Goal: Task Accomplishment & Management: Complete application form

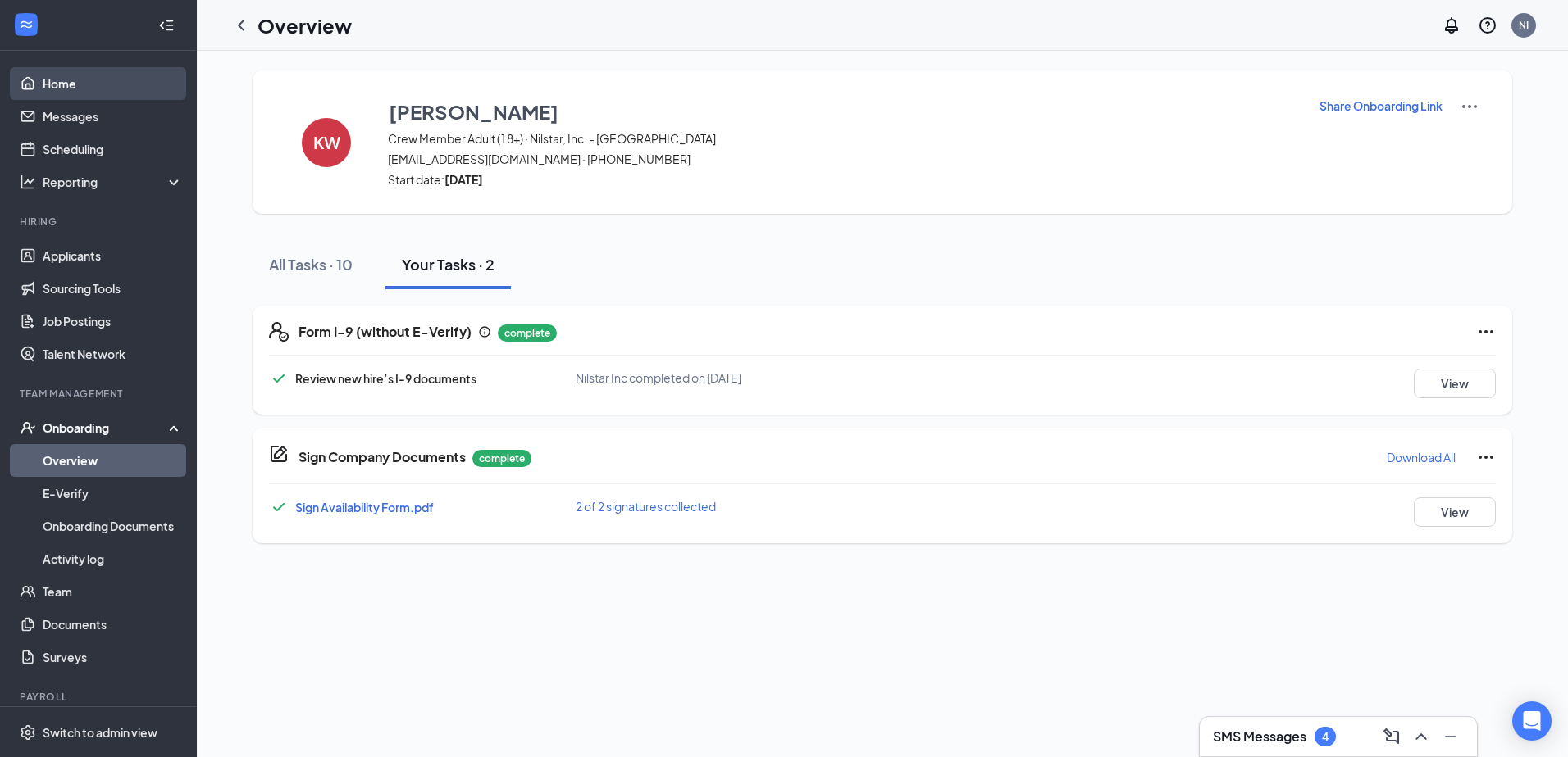
click at [62, 97] on link "Home" at bounding box center [113, 83] width 140 height 33
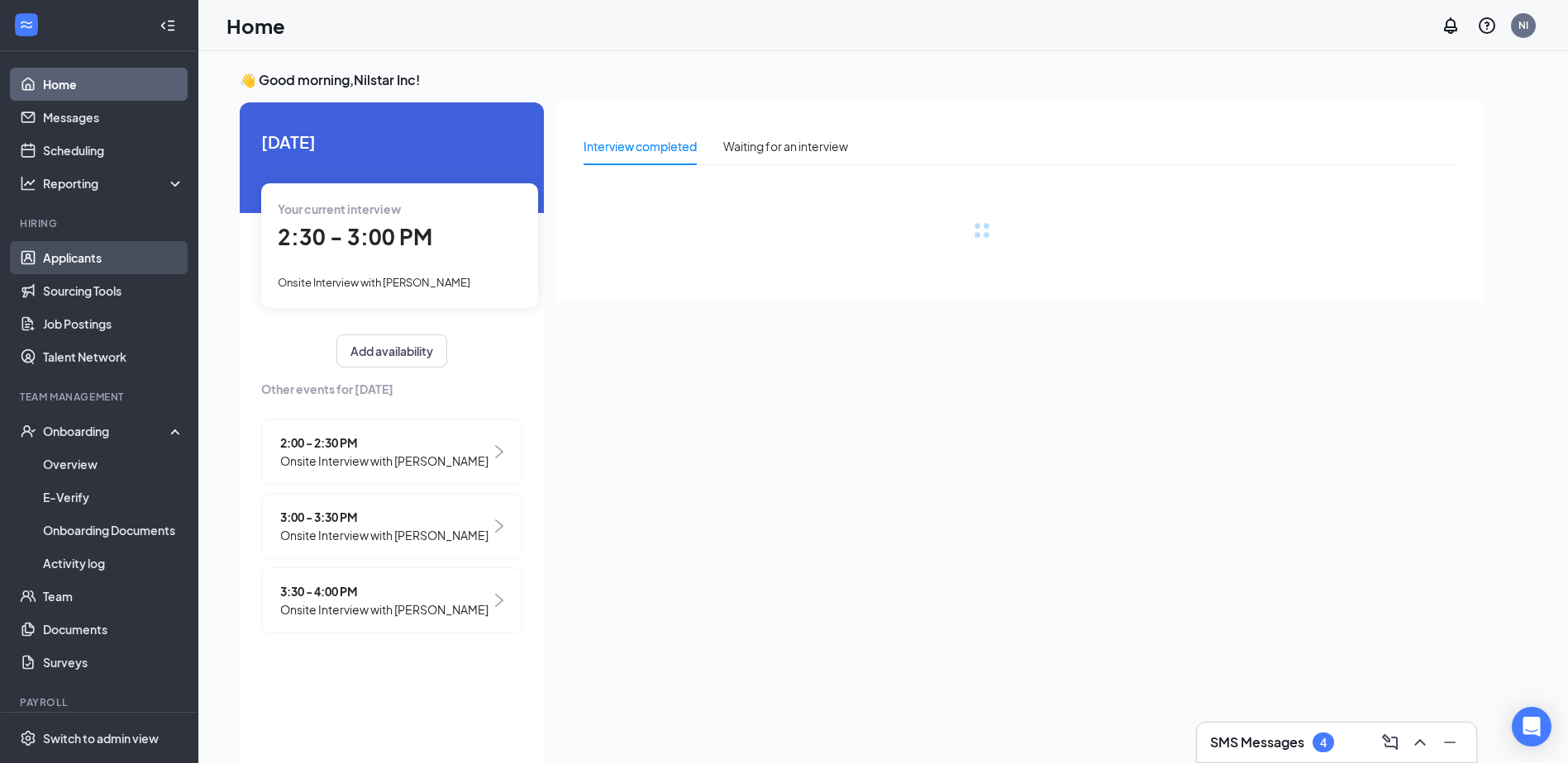
click at [89, 248] on link "Applicants" at bounding box center [114, 258] width 141 height 33
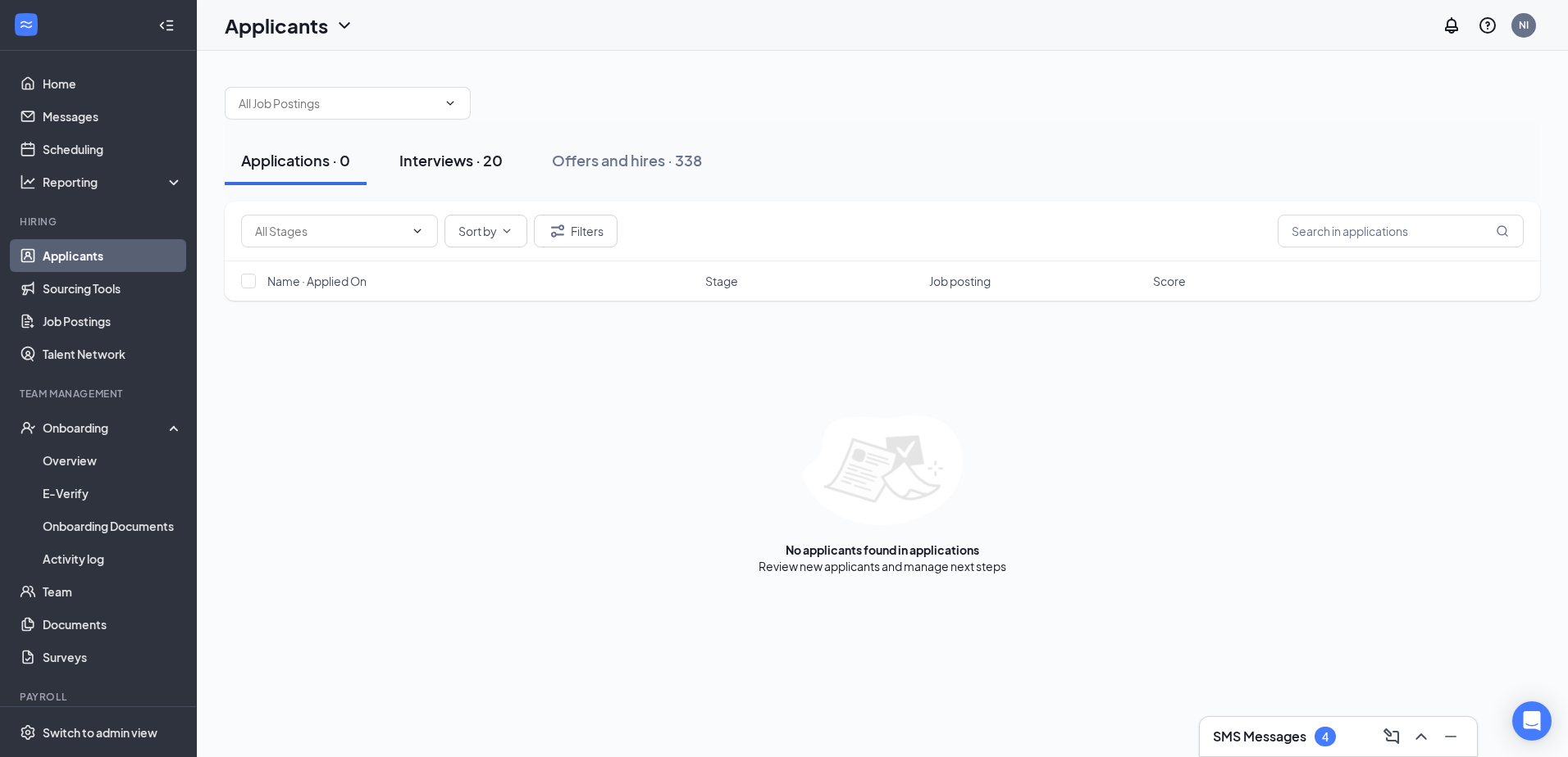
click at [420, 154] on div "Interviews · 20" at bounding box center [451, 160] width 103 height 21
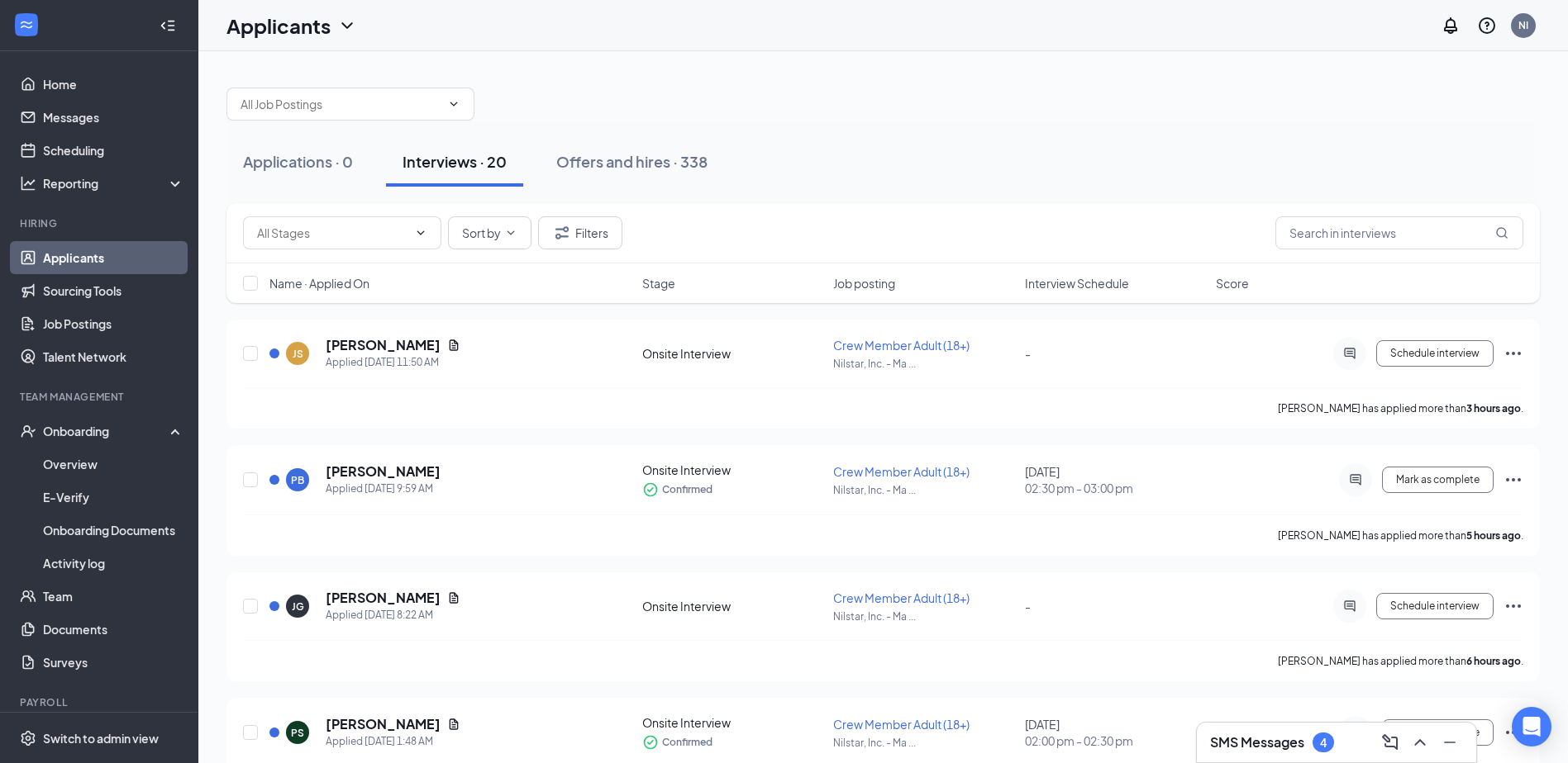
click at [1107, 301] on div "Sort by Filters Name · Applied On Stage Job posting Interview Schedule Score" at bounding box center [883, 261] width 1313 height 116
click at [1100, 290] on span "Interview Schedule" at bounding box center [1077, 283] width 104 height 16
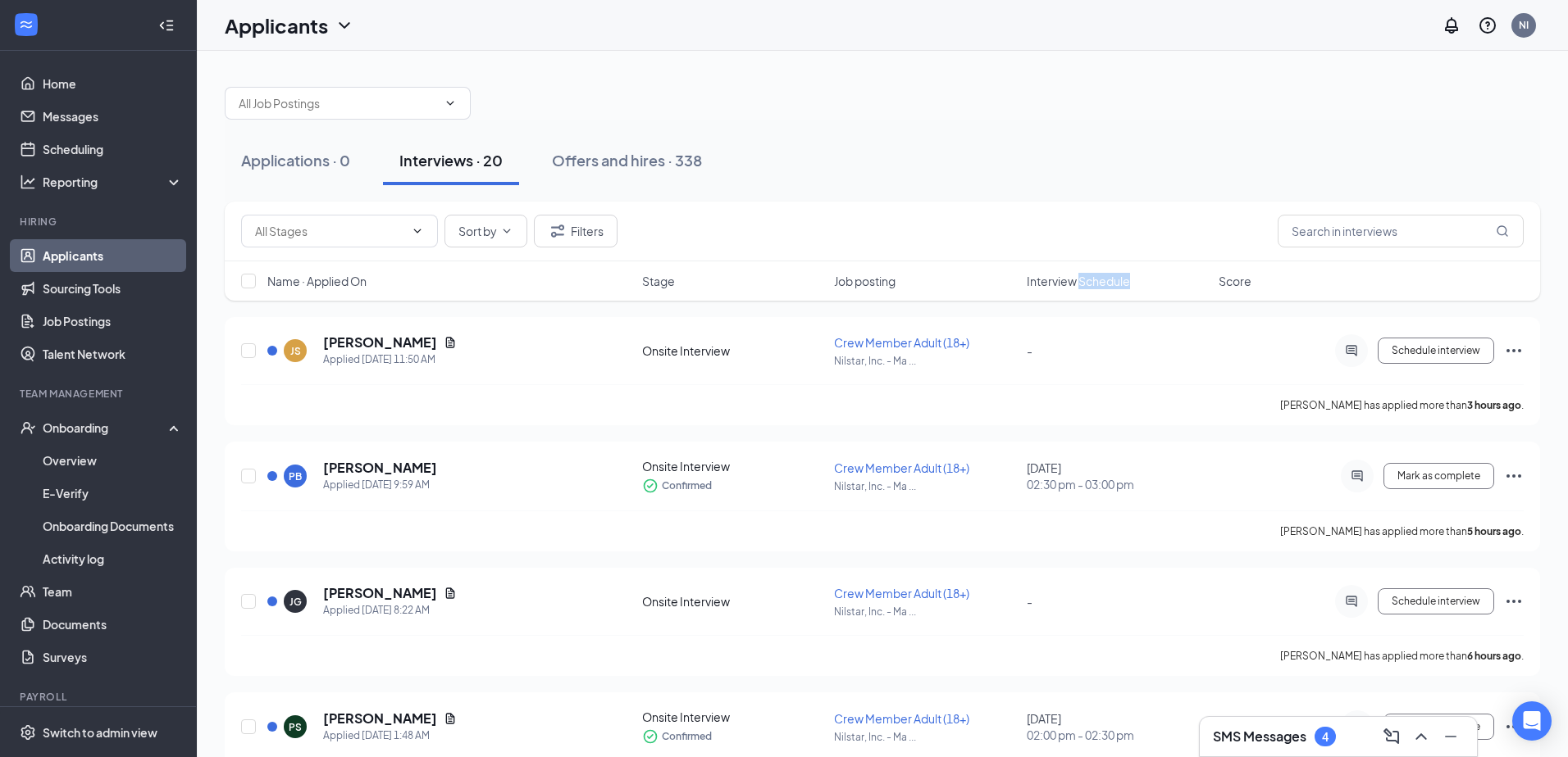
click at [1090, 287] on span "Interview Schedule" at bounding box center [1078, 280] width 103 height 16
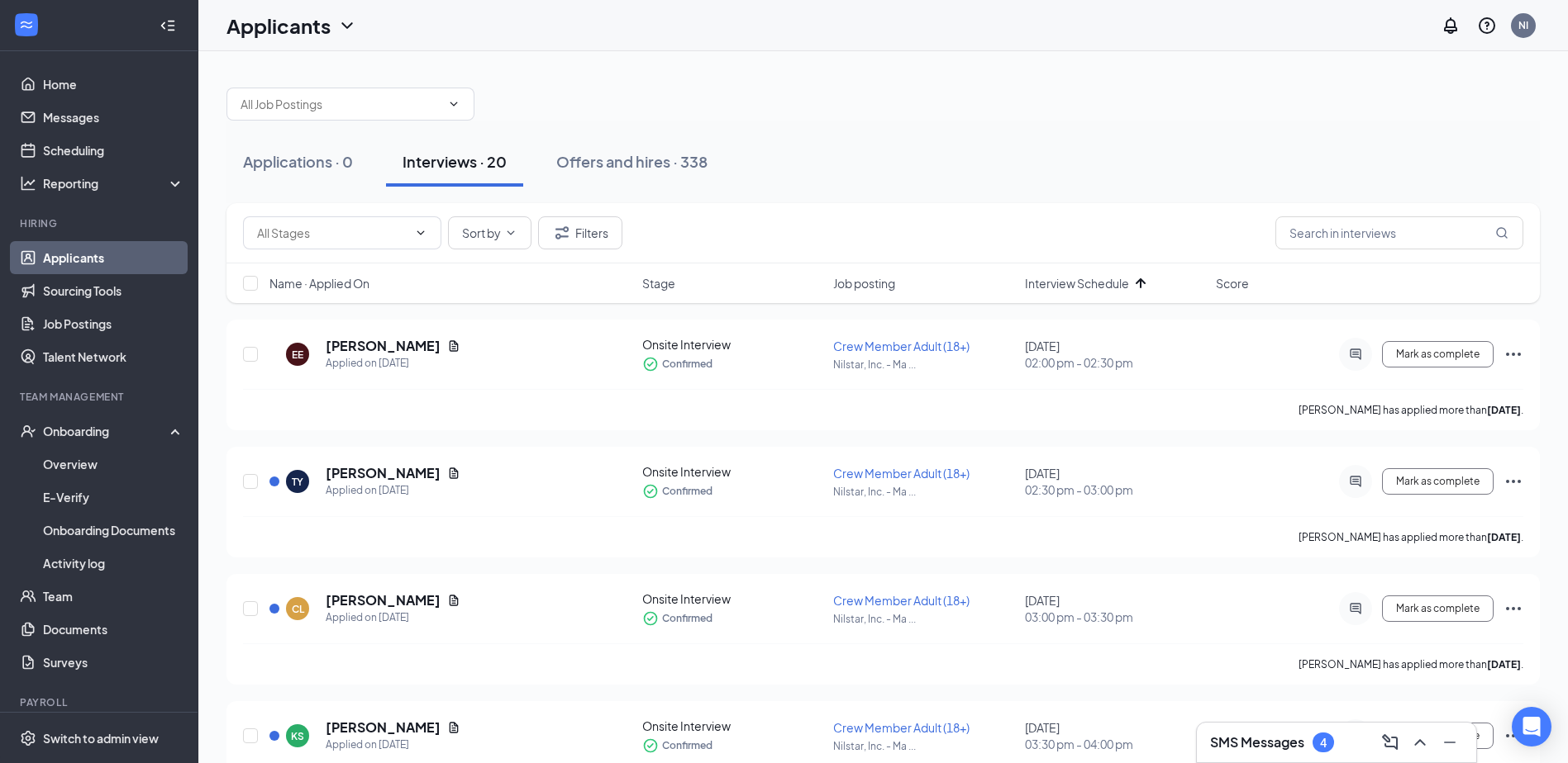
drag, startPoint x: 1099, startPoint y: 290, endPoint x: 1061, endPoint y: 279, distance: 39.6
click at [1061, 279] on span "Interview Schedule" at bounding box center [1077, 283] width 104 height 16
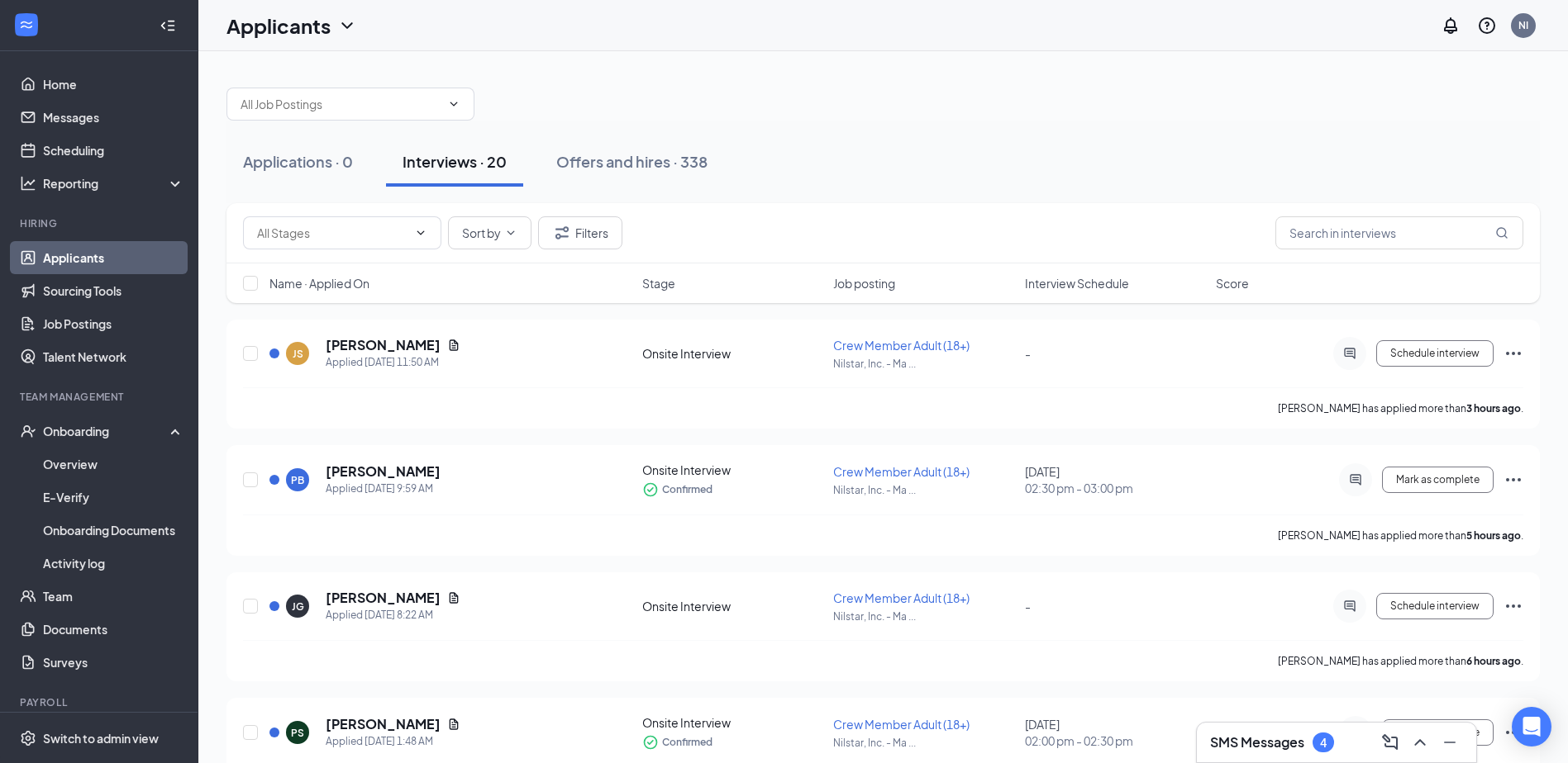
click at [1030, 293] on div "Name · Applied On Stage Job posting Interview Schedule Score" at bounding box center [883, 284] width 1313 height 40
click at [1035, 284] on span "Interview Schedule" at bounding box center [1077, 283] width 104 height 16
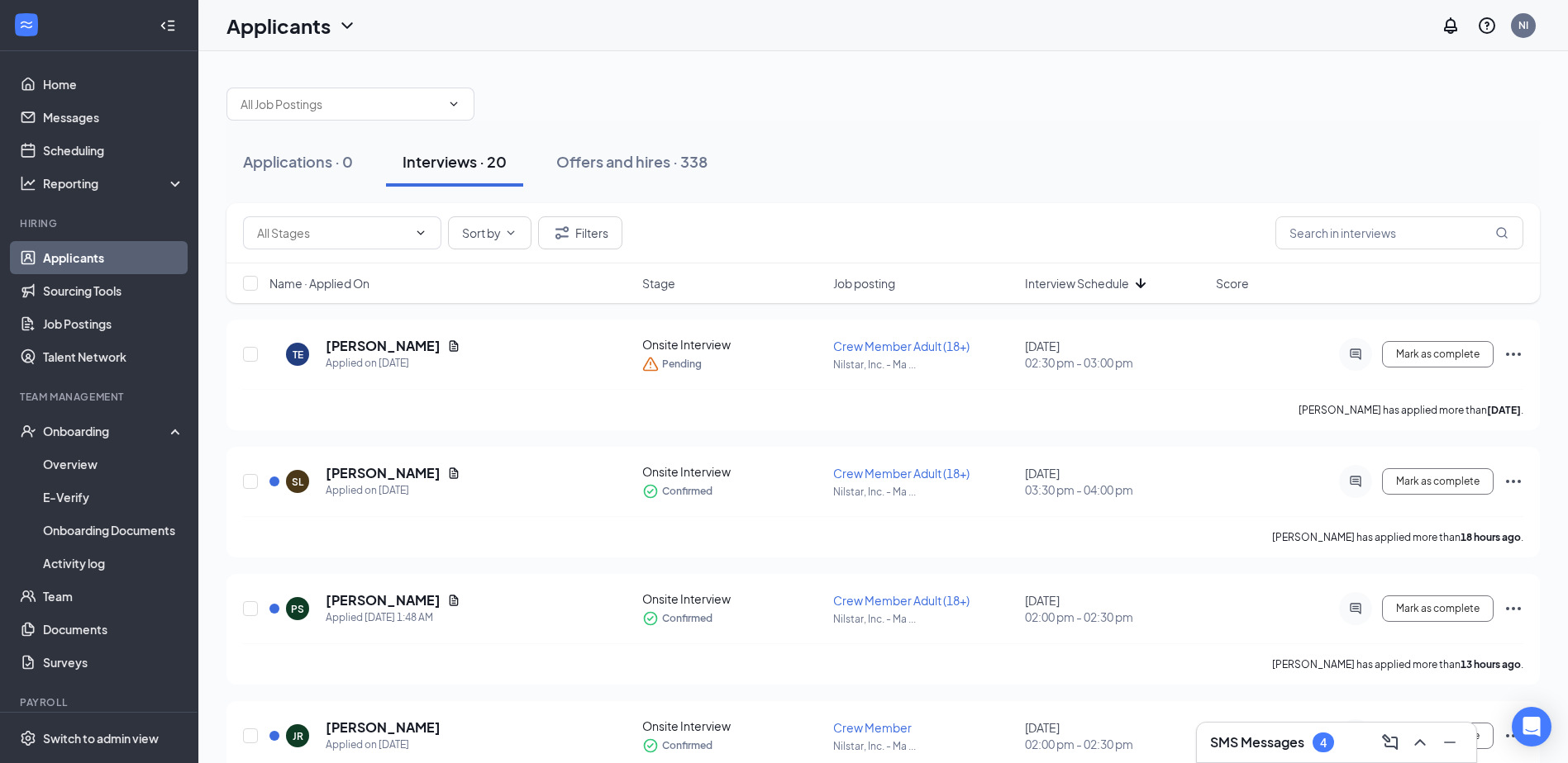
click at [1107, 286] on span "Interview Schedule" at bounding box center [1077, 283] width 104 height 16
click at [1507, 352] on icon "Ellipses" at bounding box center [1512, 354] width 20 height 20
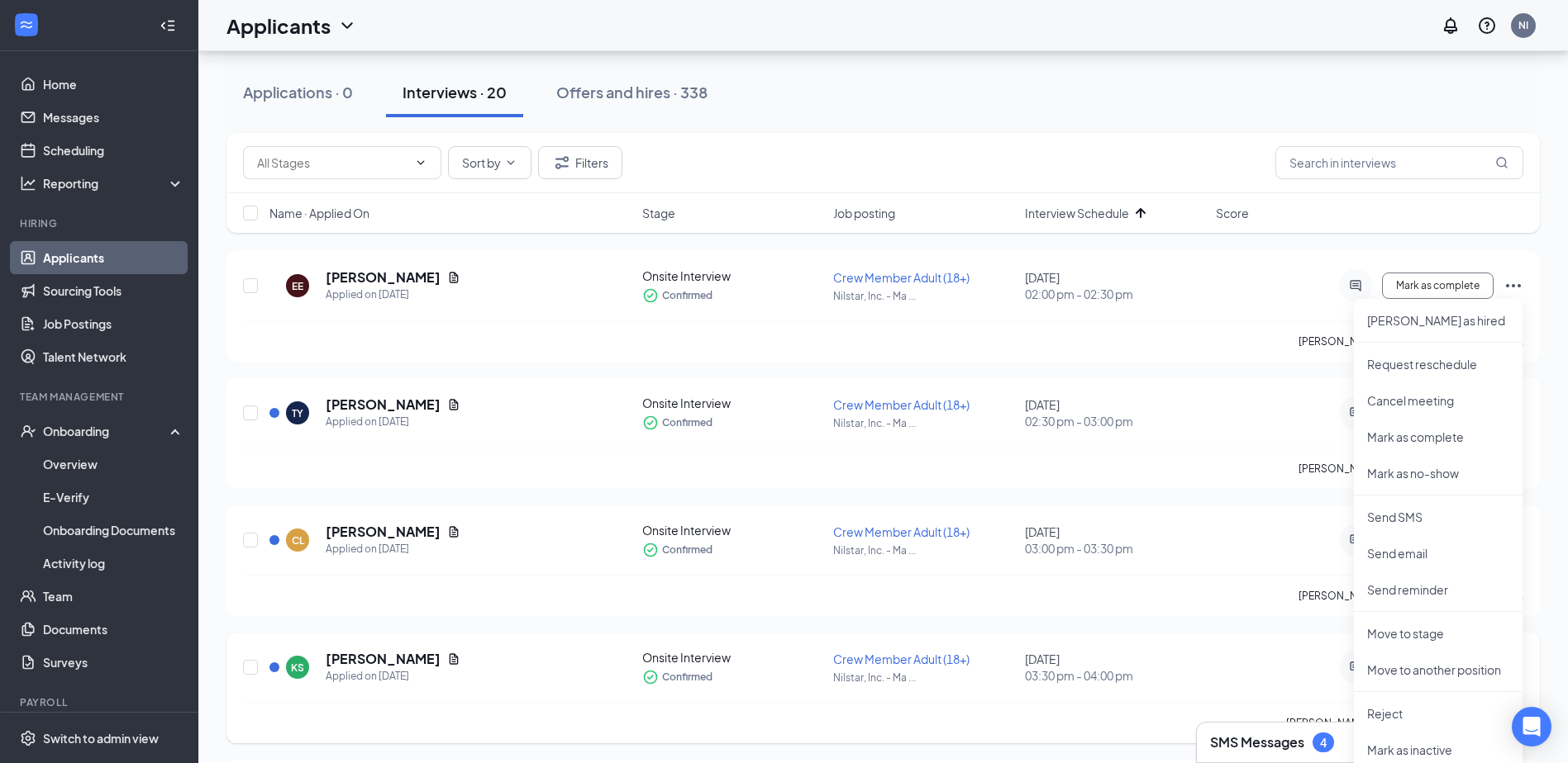
scroll to position [166, 0]
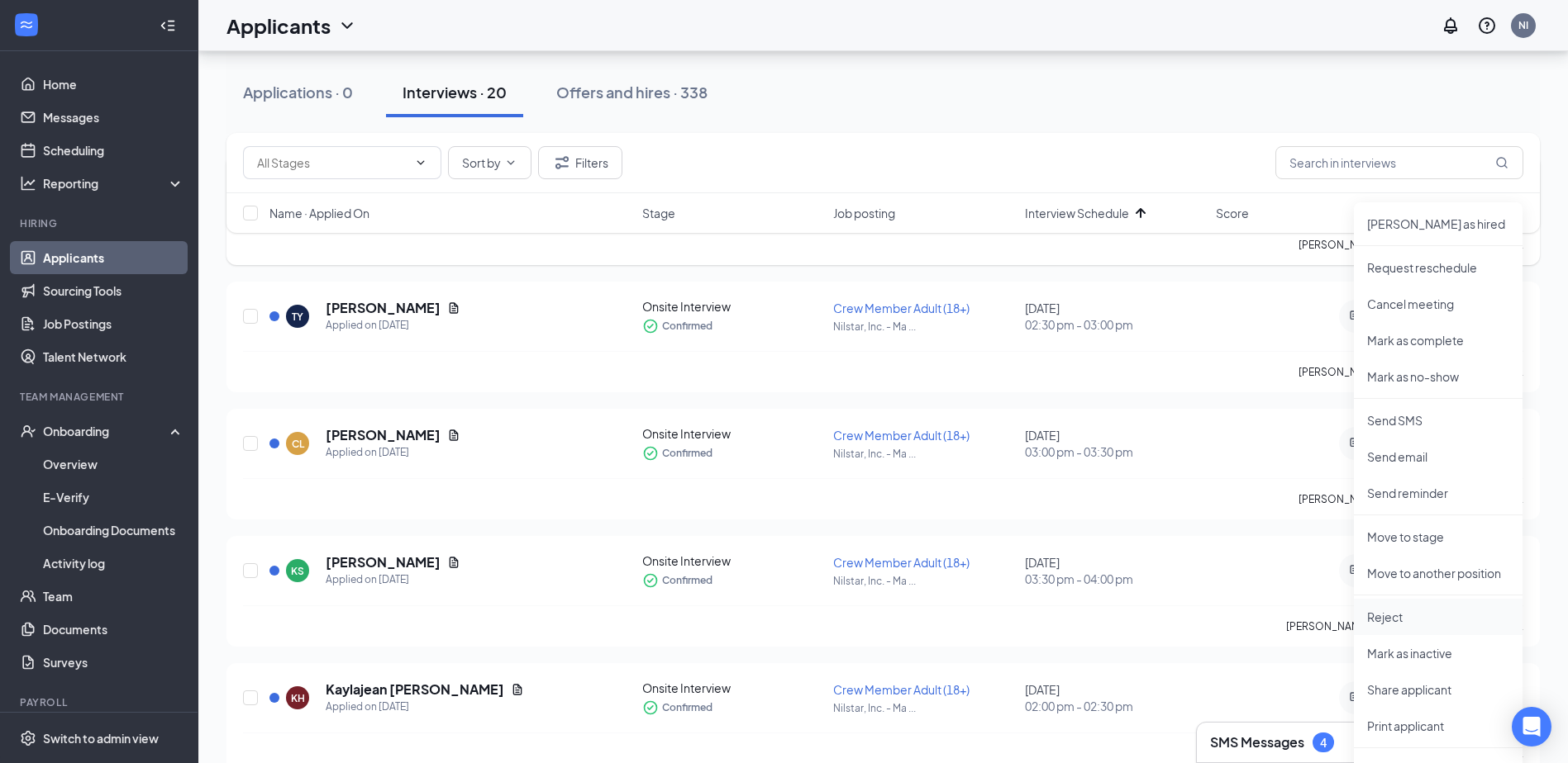
click at [1413, 610] on p "Reject" at bounding box center [1438, 616] width 142 height 16
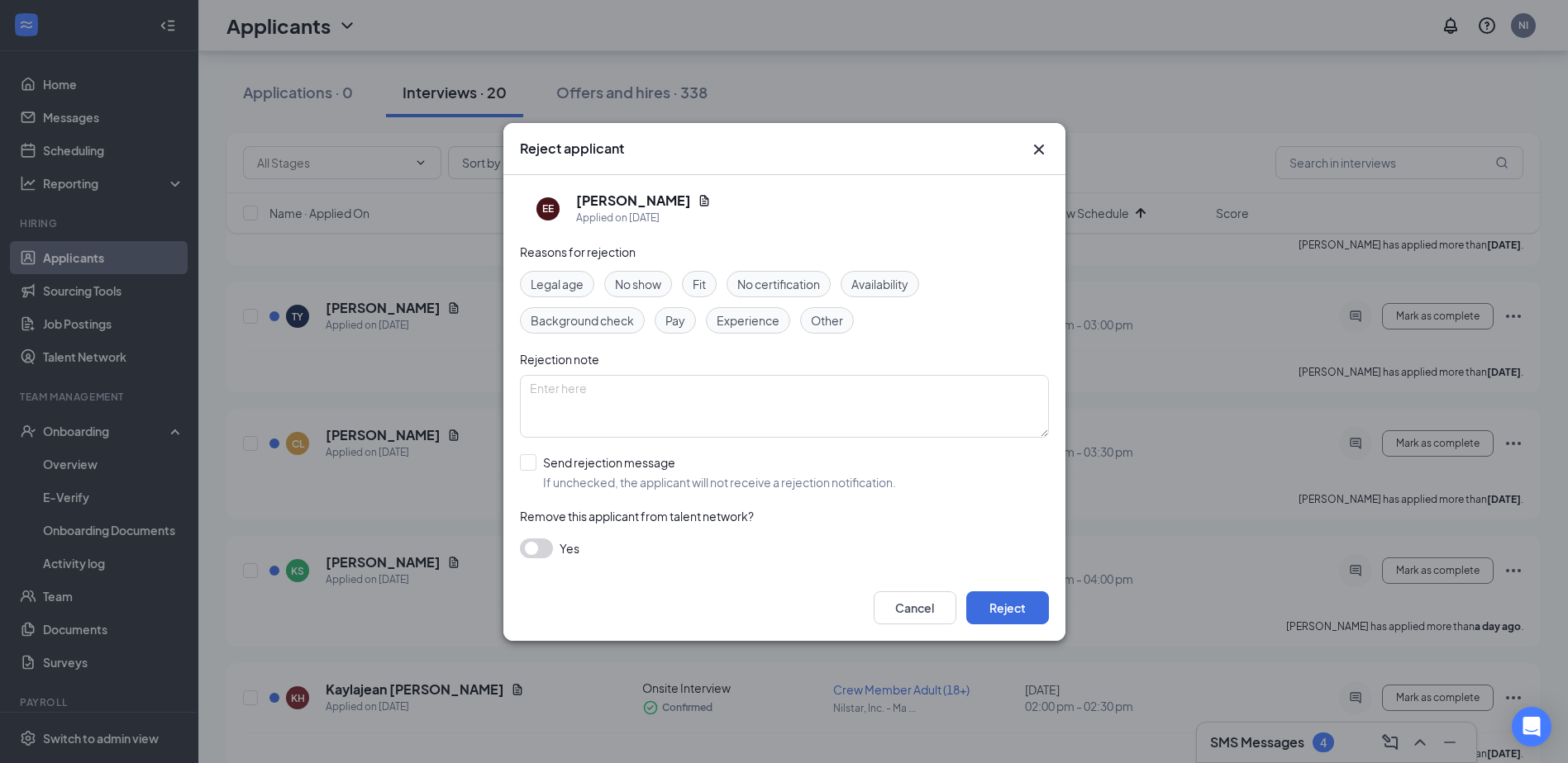
click at [639, 284] on span "No show" at bounding box center [637, 284] width 46 height 18
click at [1032, 610] on button "Reject" at bounding box center [1007, 608] width 82 height 33
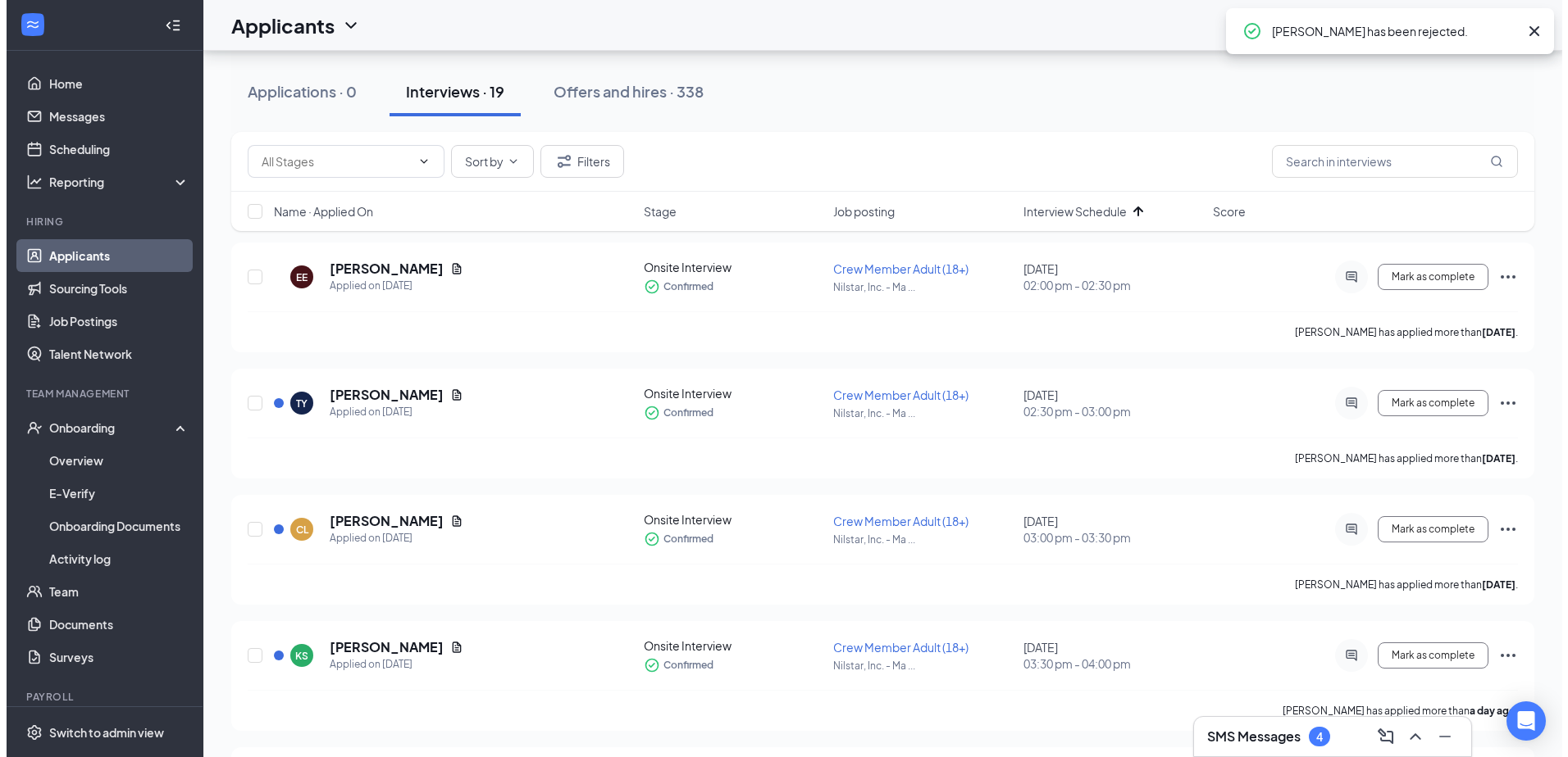
scroll to position [0, 0]
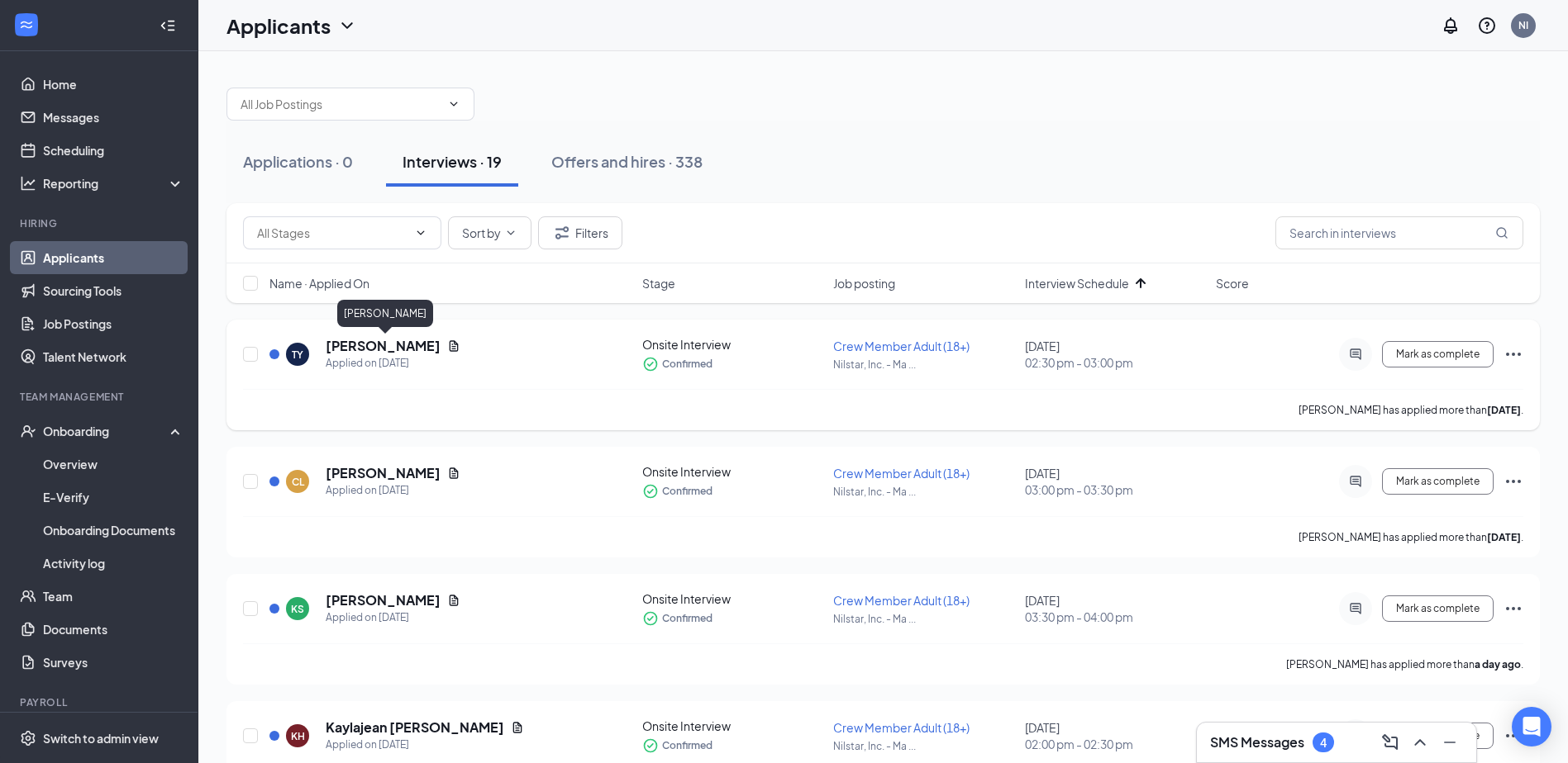
drag, startPoint x: 322, startPoint y: 346, endPoint x: 455, endPoint y: 349, distance: 133.0
click at [455, 349] on div "[PERSON_NAME] Yellowhammer Applied on [DATE]" at bounding box center [451, 355] width 363 height 35
copy h5 "[PERSON_NAME]"
click at [431, 340] on h5 "[PERSON_NAME]" at bounding box center [382, 346] width 114 height 18
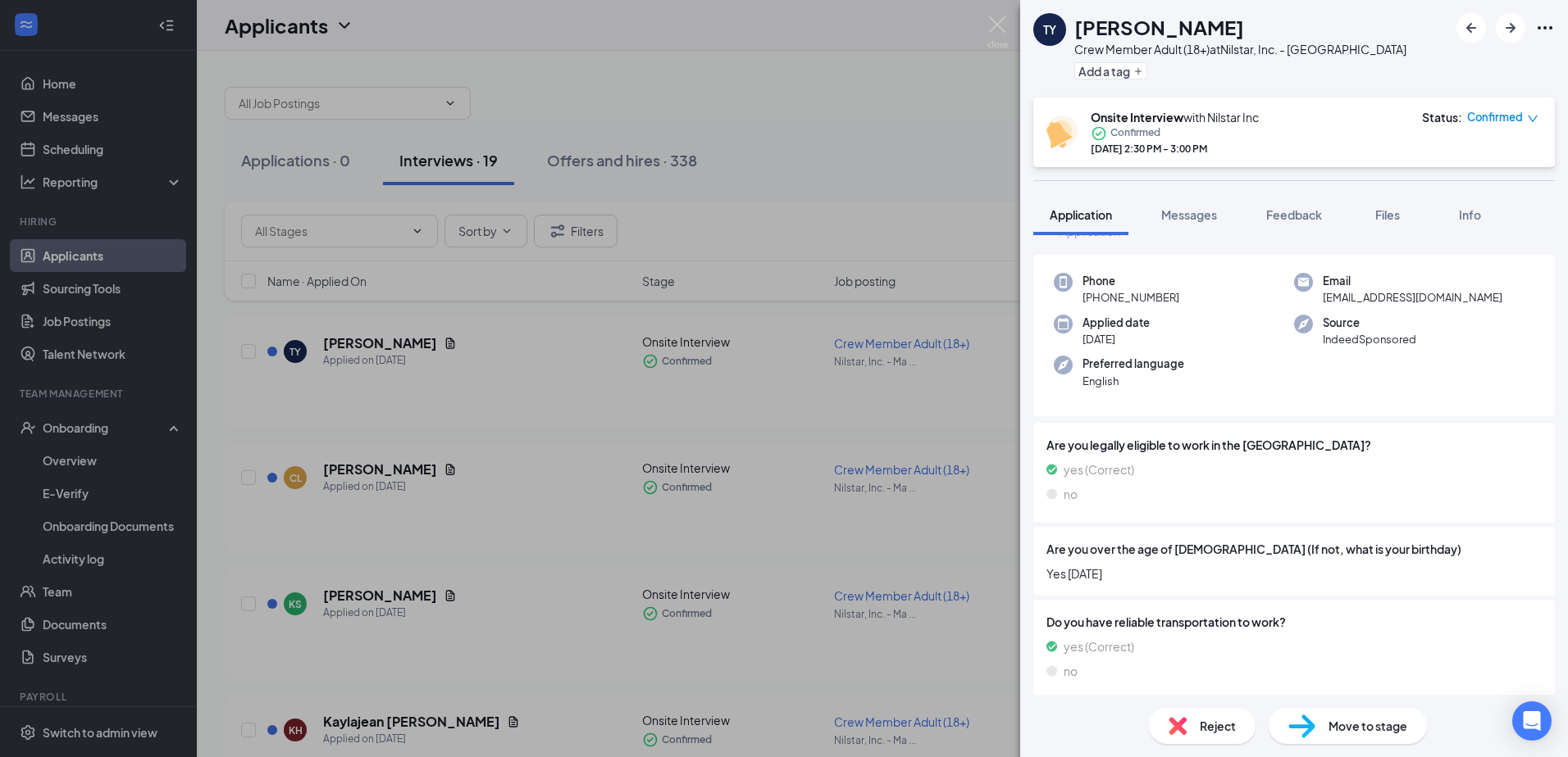
scroll to position [82, 0]
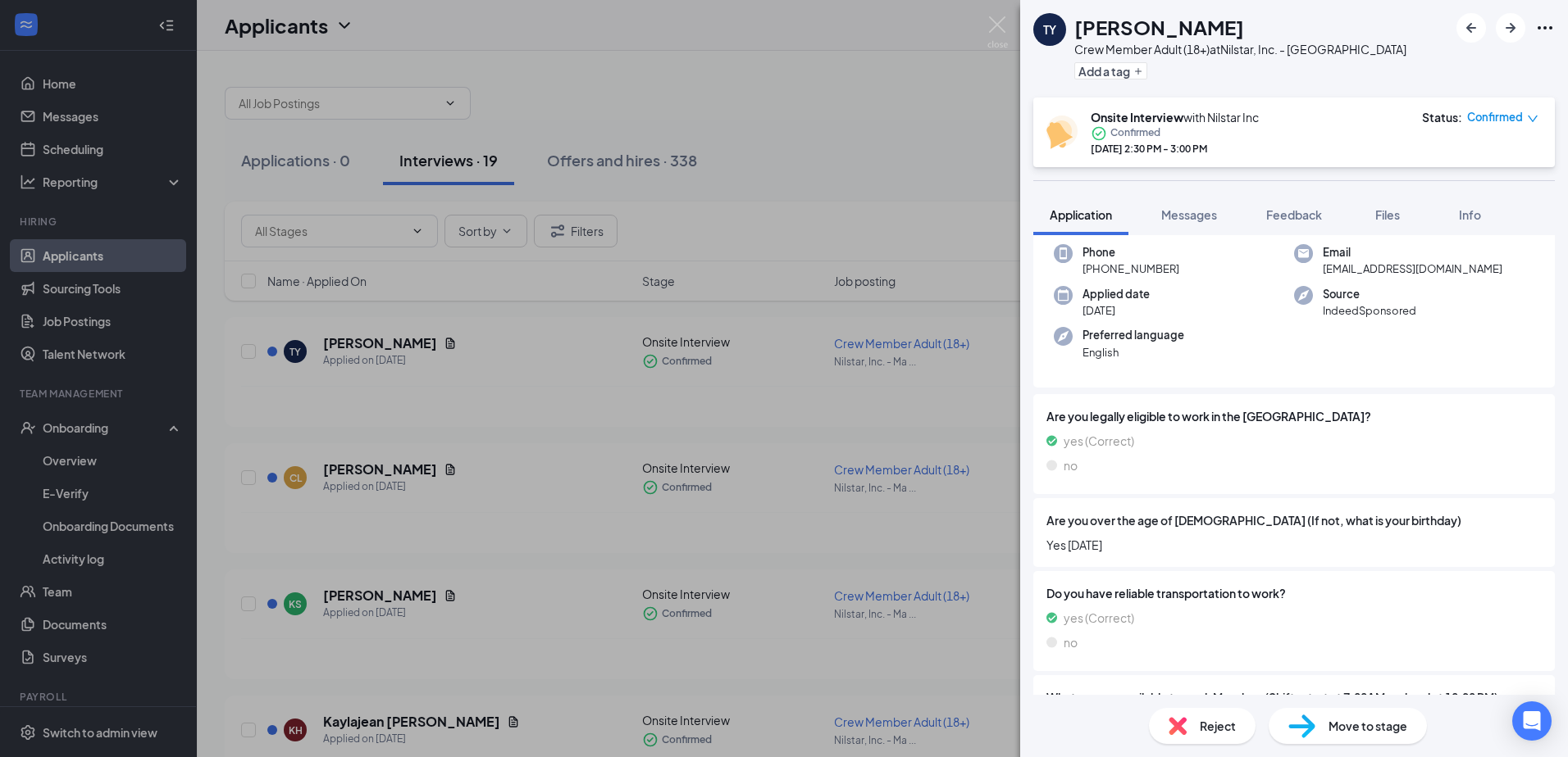
click at [1346, 733] on span "Move to stage" at bounding box center [1367, 726] width 78 height 18
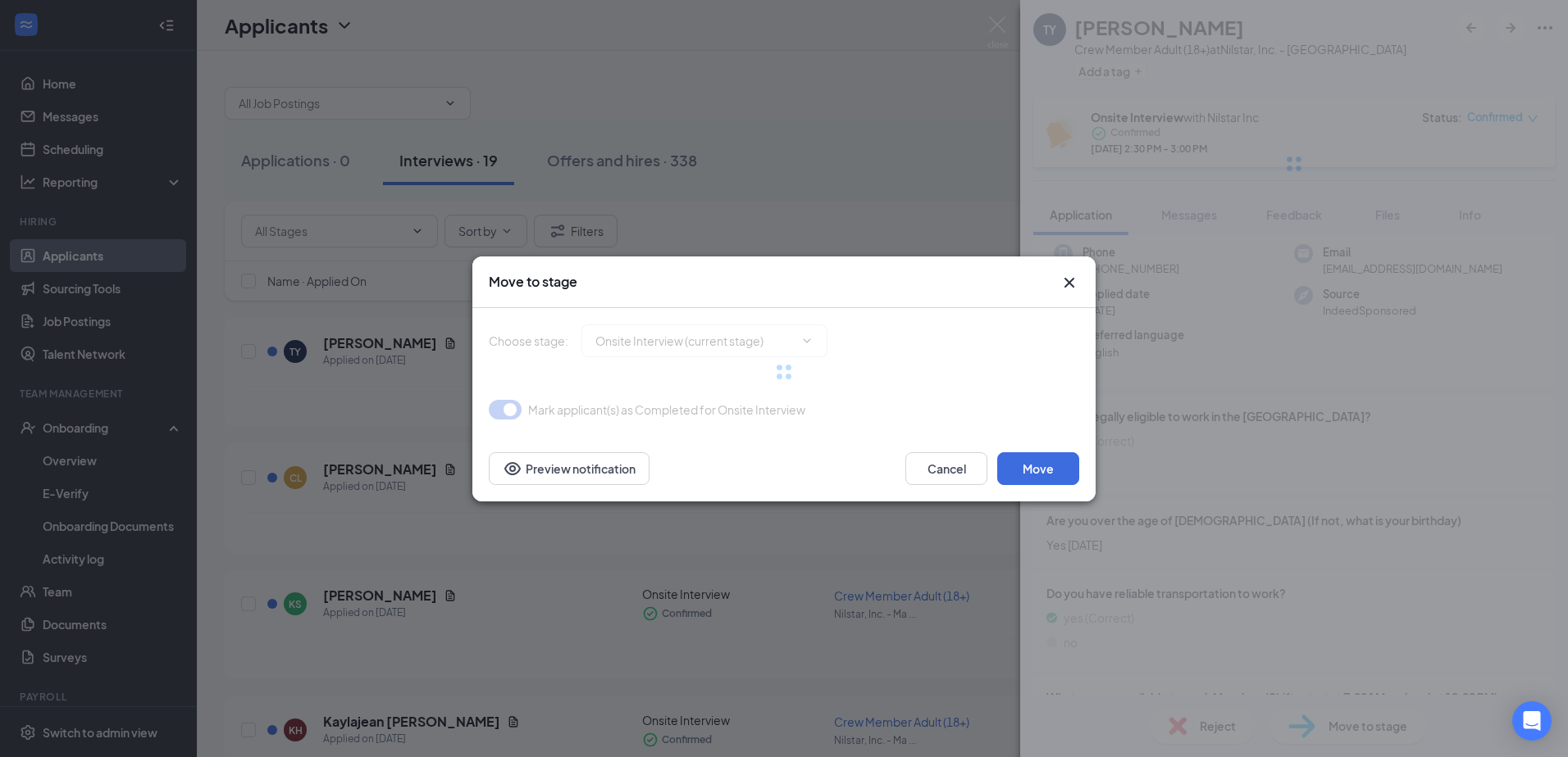
type input "Hiring Complete (final stage)"
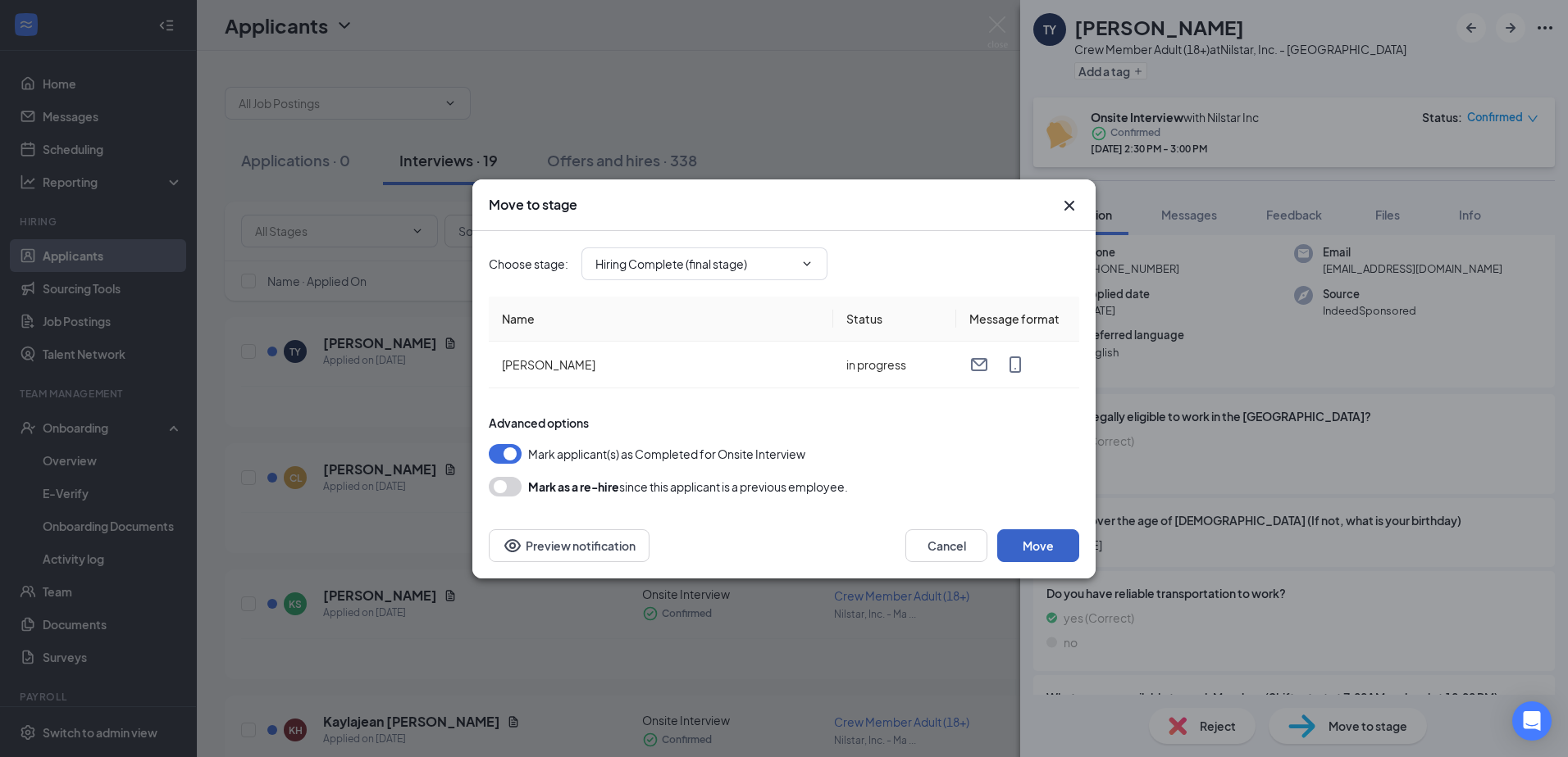
click at [1040, 544] on button "Move" at bounding box center [1038, 546] width 82 height 33
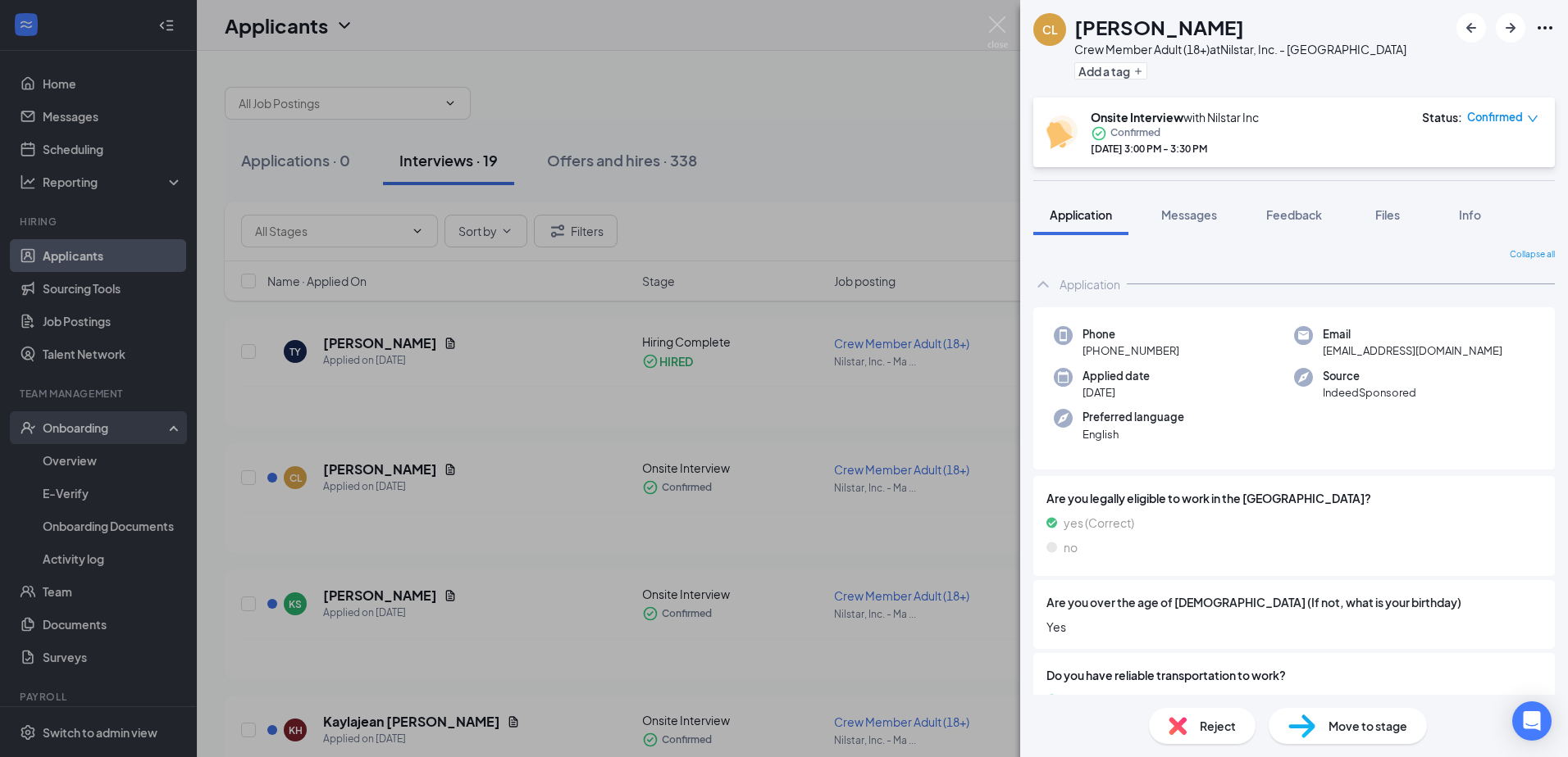
drag, startPoint x: 111, startPoint y: 315, endPoint x: 182, endPoint y: 508, distance: 205.6
click at [112, 315] on div "[PERSON_NAME] Crew Member Adult (18+) at Nilstar, Inc. - Mandan Main St Add a t…" at bounding box center [784, 378] width 1568 height 757
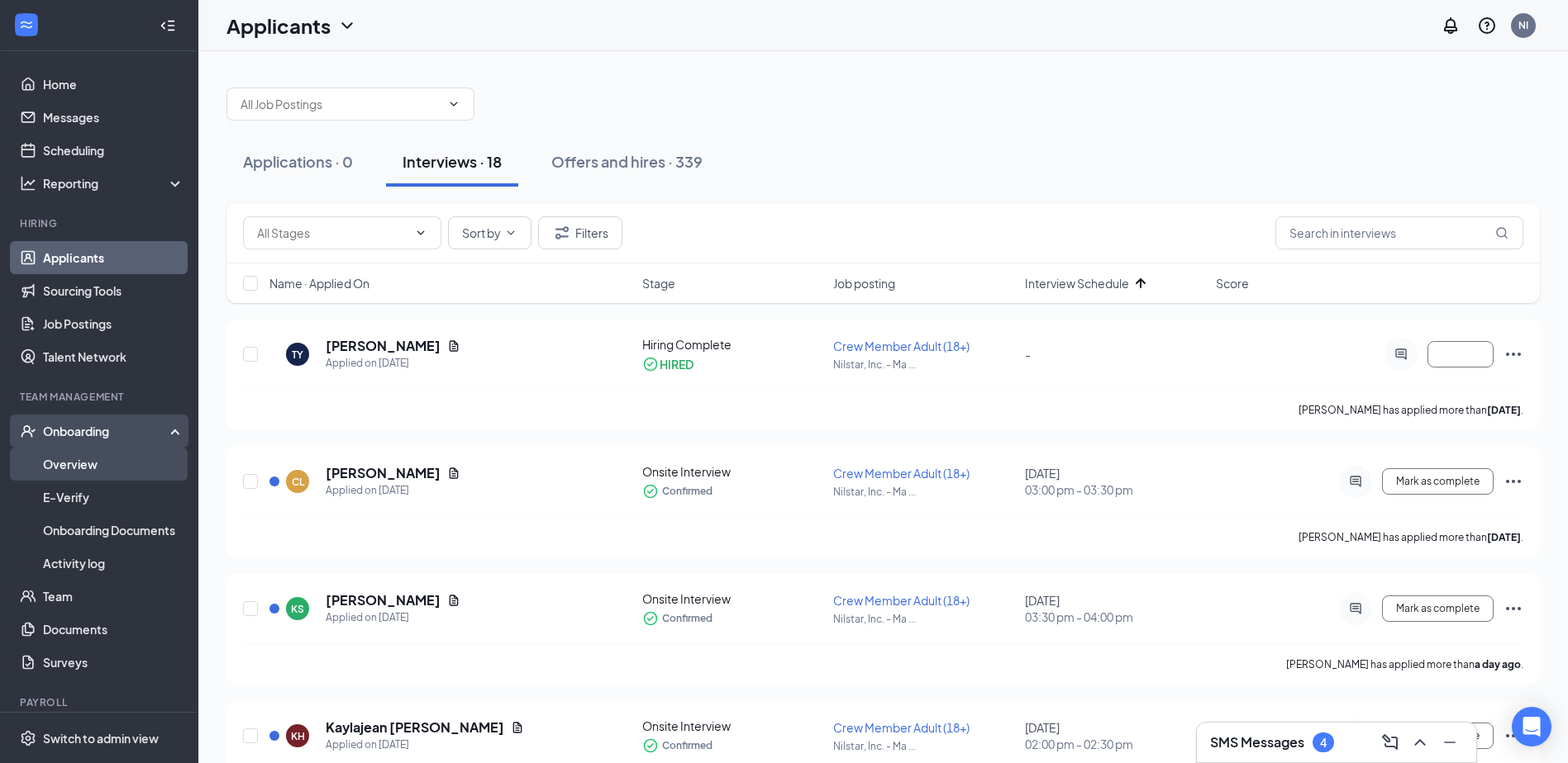
click at [141, 462] on link "Overview" at bounding box center [114, 464] width 141 height 33
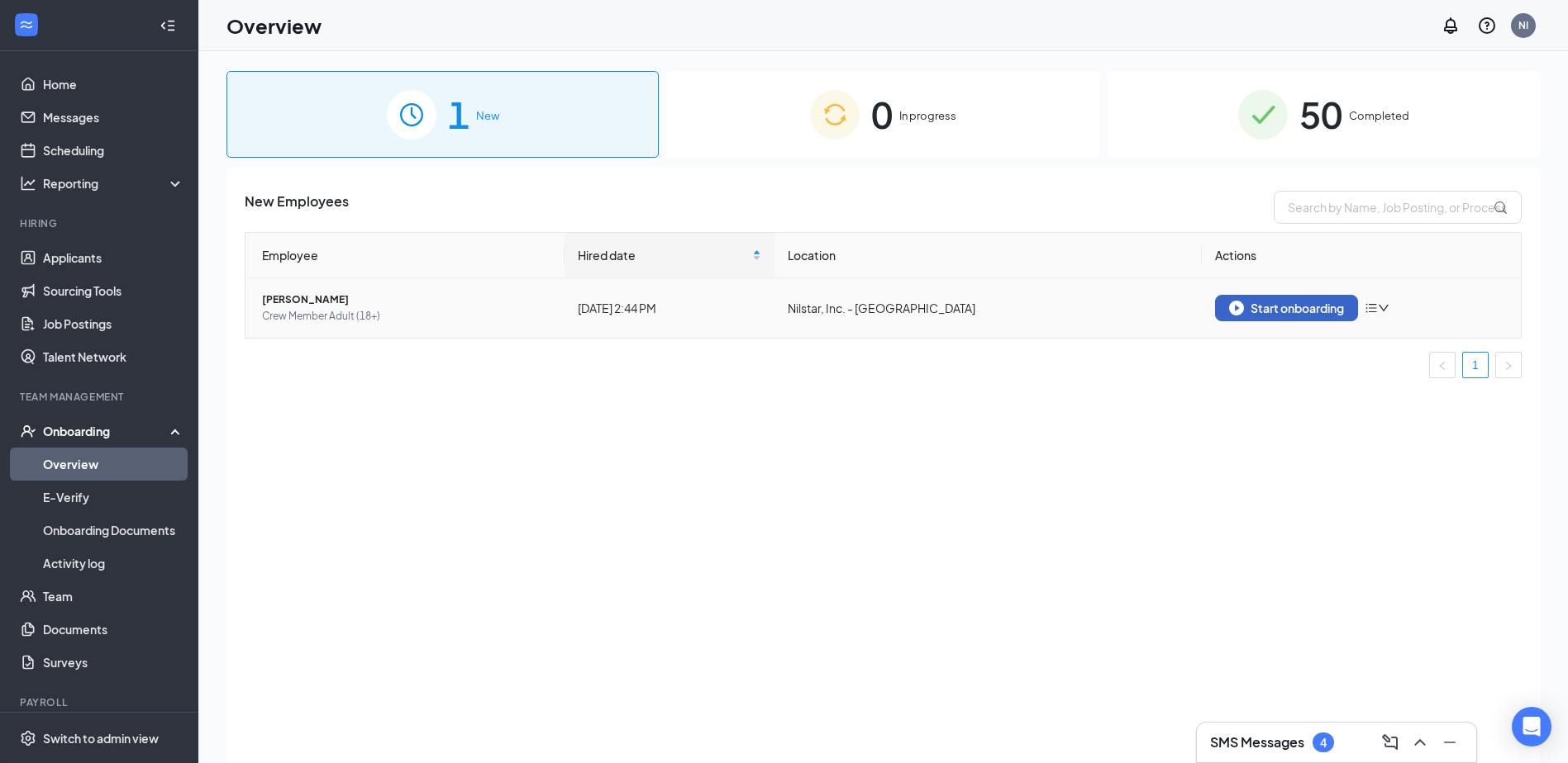
click at [1253, 301] on div "Start onboarding" at bounding box center [1286, 308] width 114 height 15
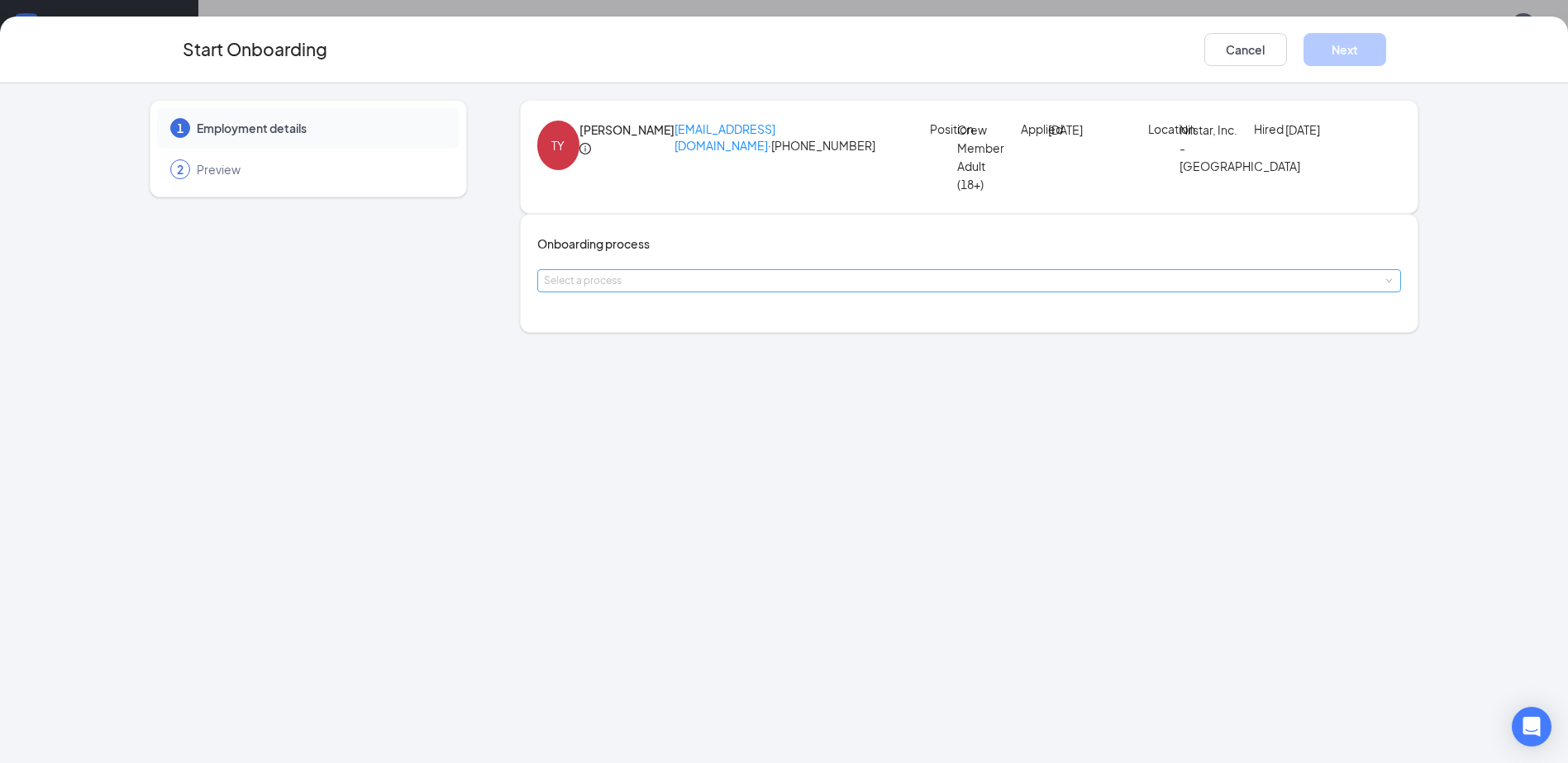
click at [673, 290] on div "Select a process" at bounding box center [965, 280] width 844 height 16
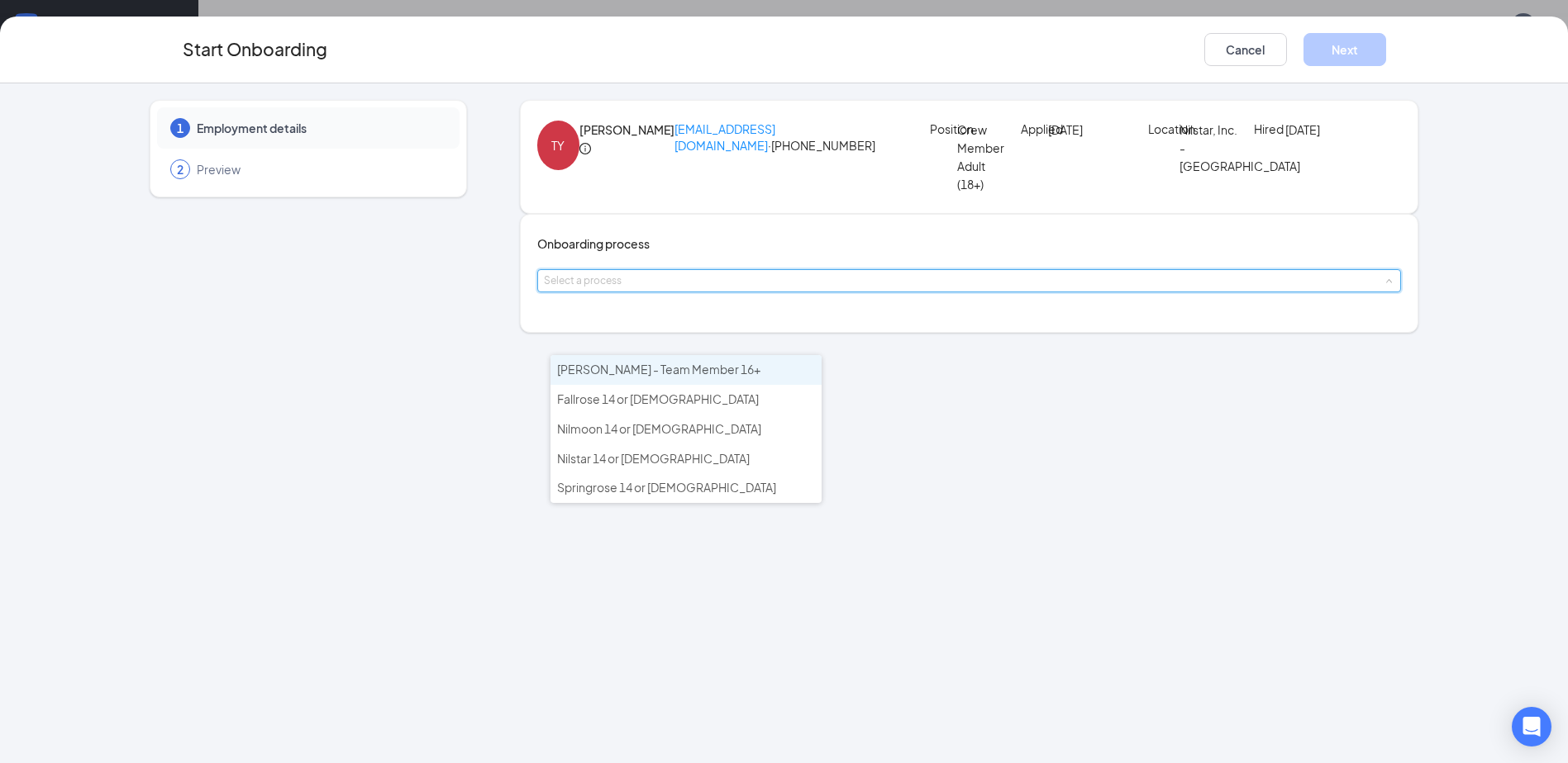
click at [655, 362] on span "[PERSON_NAME] - Team Member 16+" at bounding box center [658, 368] width 203 height 15
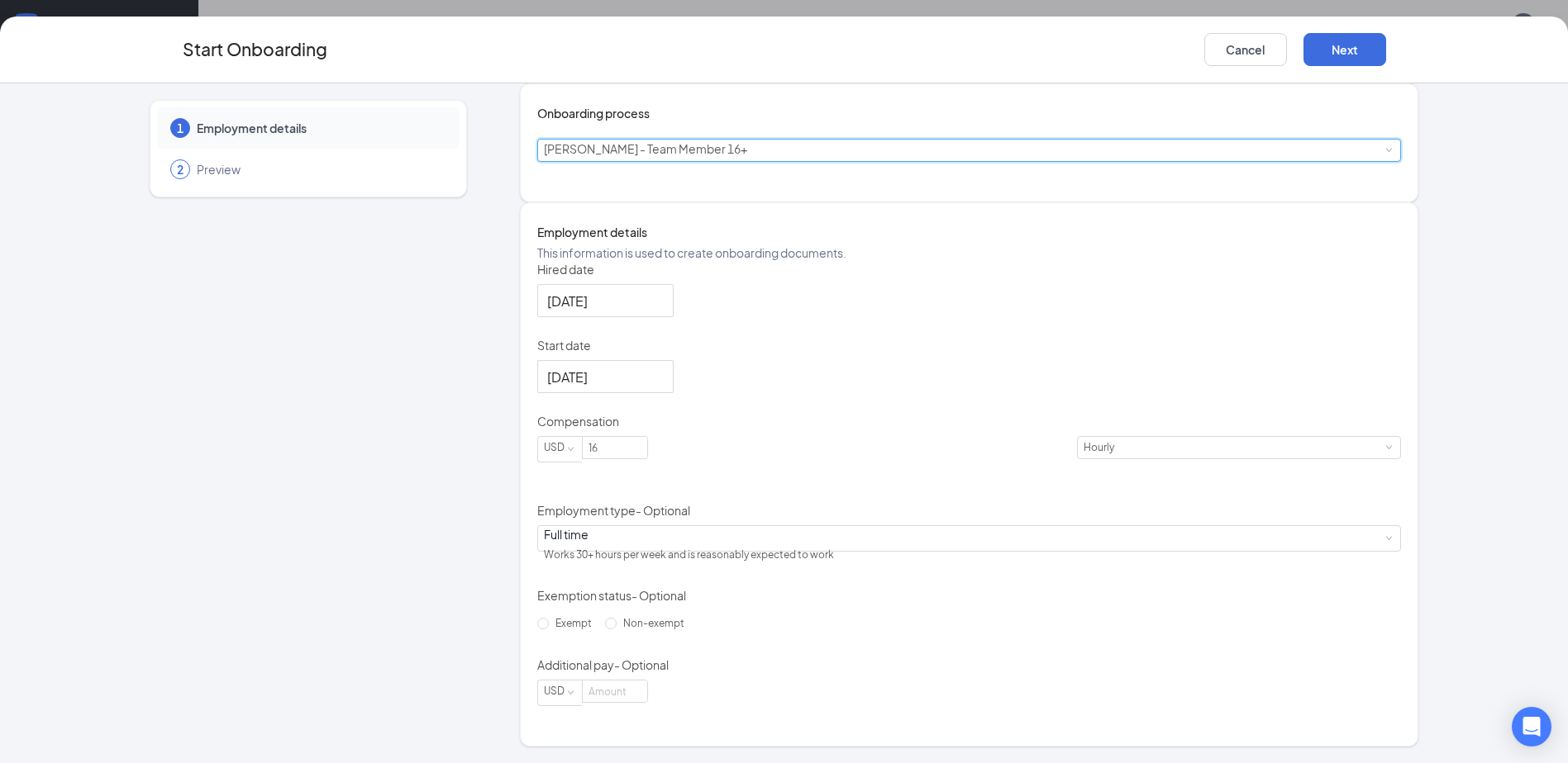
scroll to position [205, 0]
click at [598, 546] on div "Full time Works 30+ hours per week and is reasonably expected to work" at bounding box center [969, 538] width 851 height 25
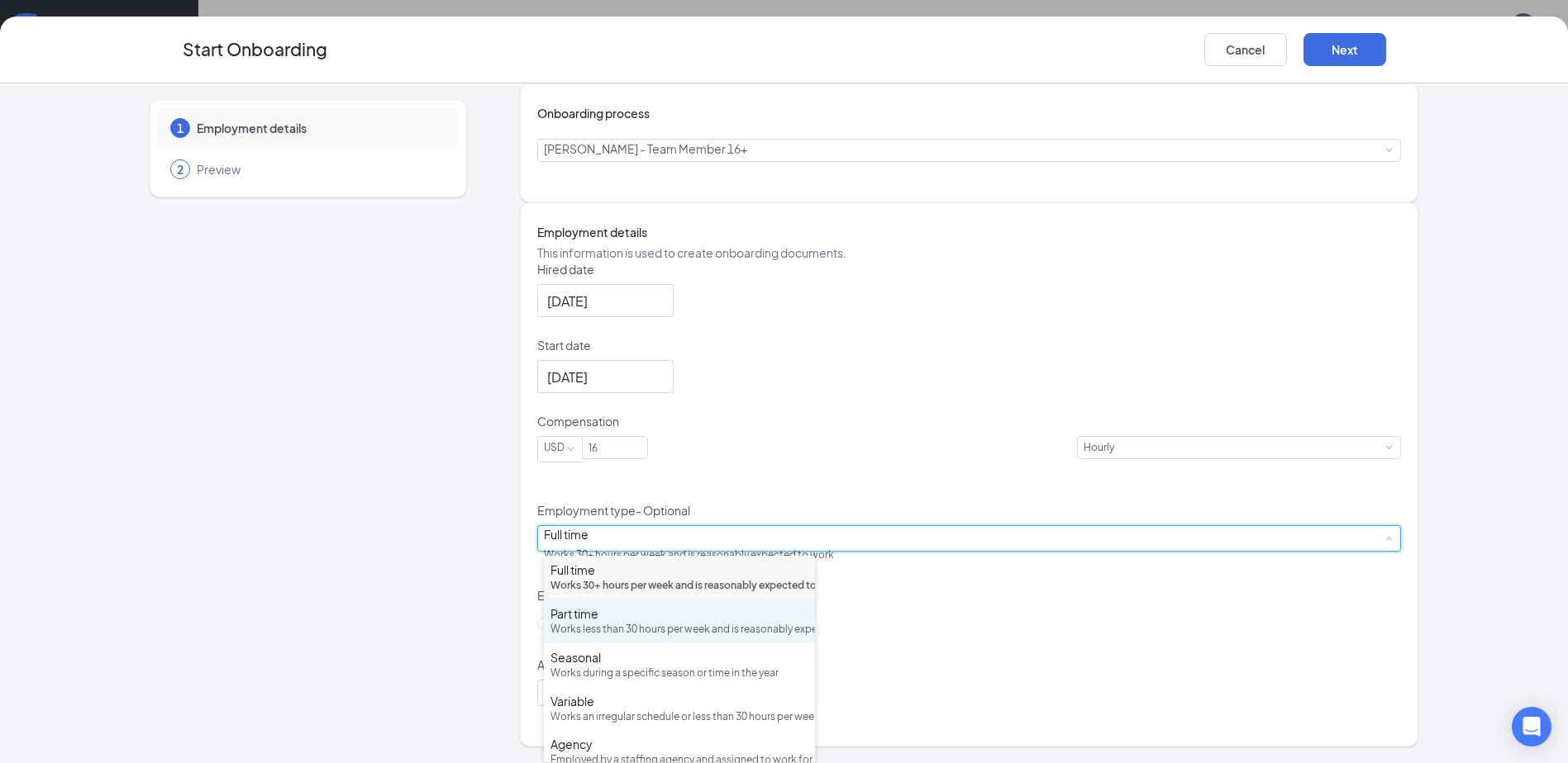
click at [608, 638] on div "Works less than 30 hours per week and is reasonably expected to work" at bounding box center [679, 630] width 258 height 16
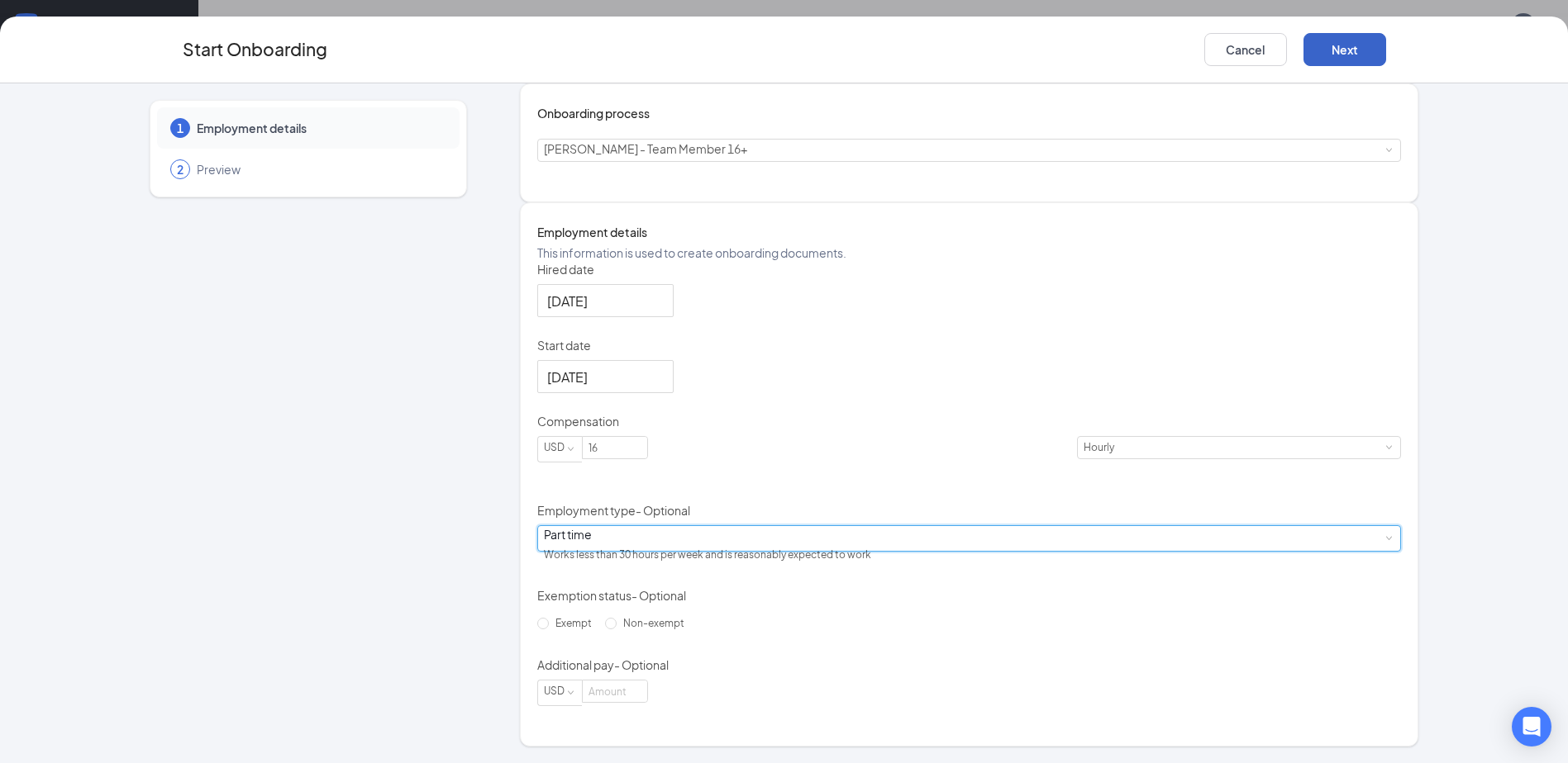
click at [1383, 54] on button "Next" at bounding box center [1344, 49] width 82 height 33
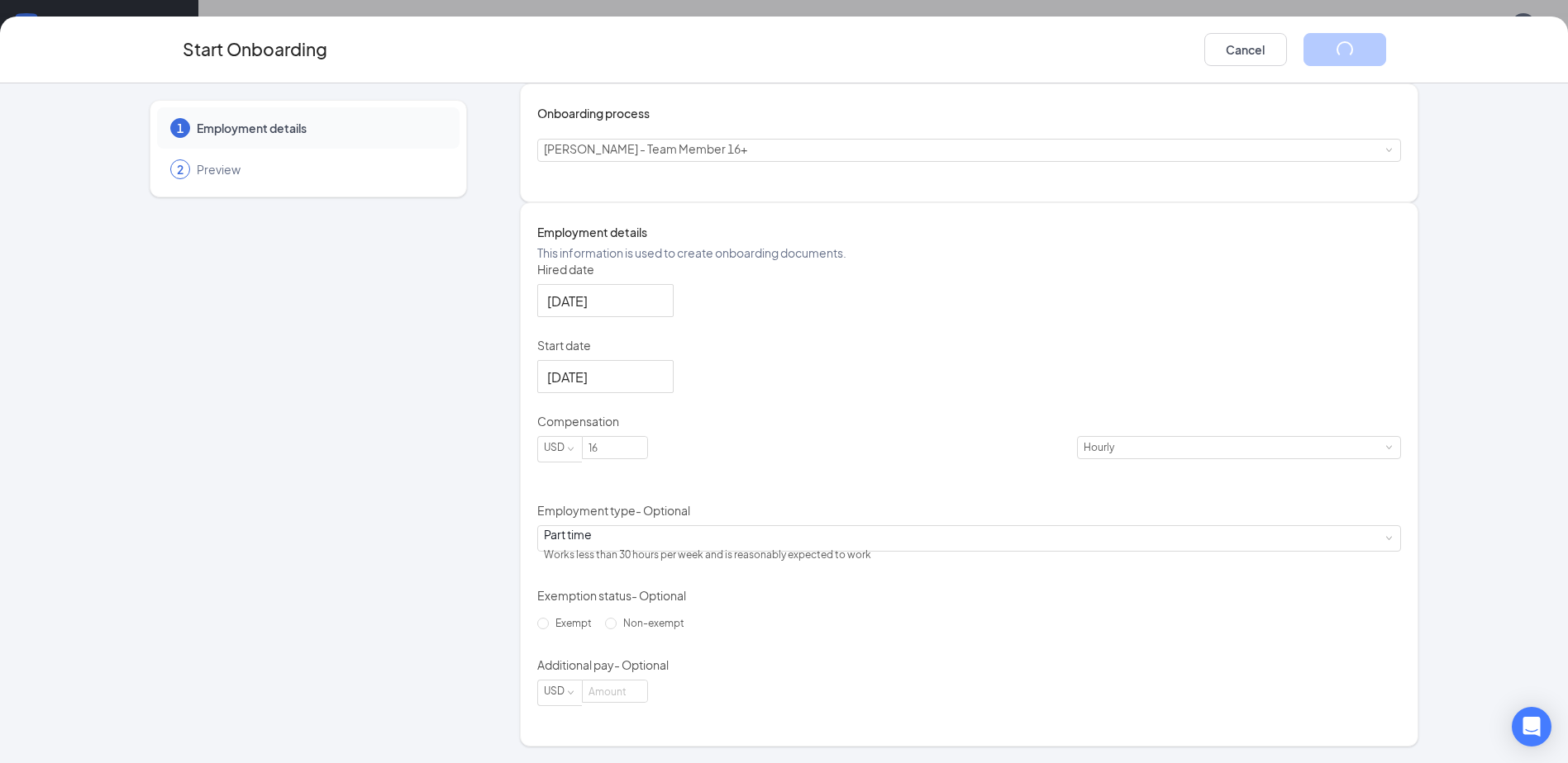
scroll to position [0, 0]
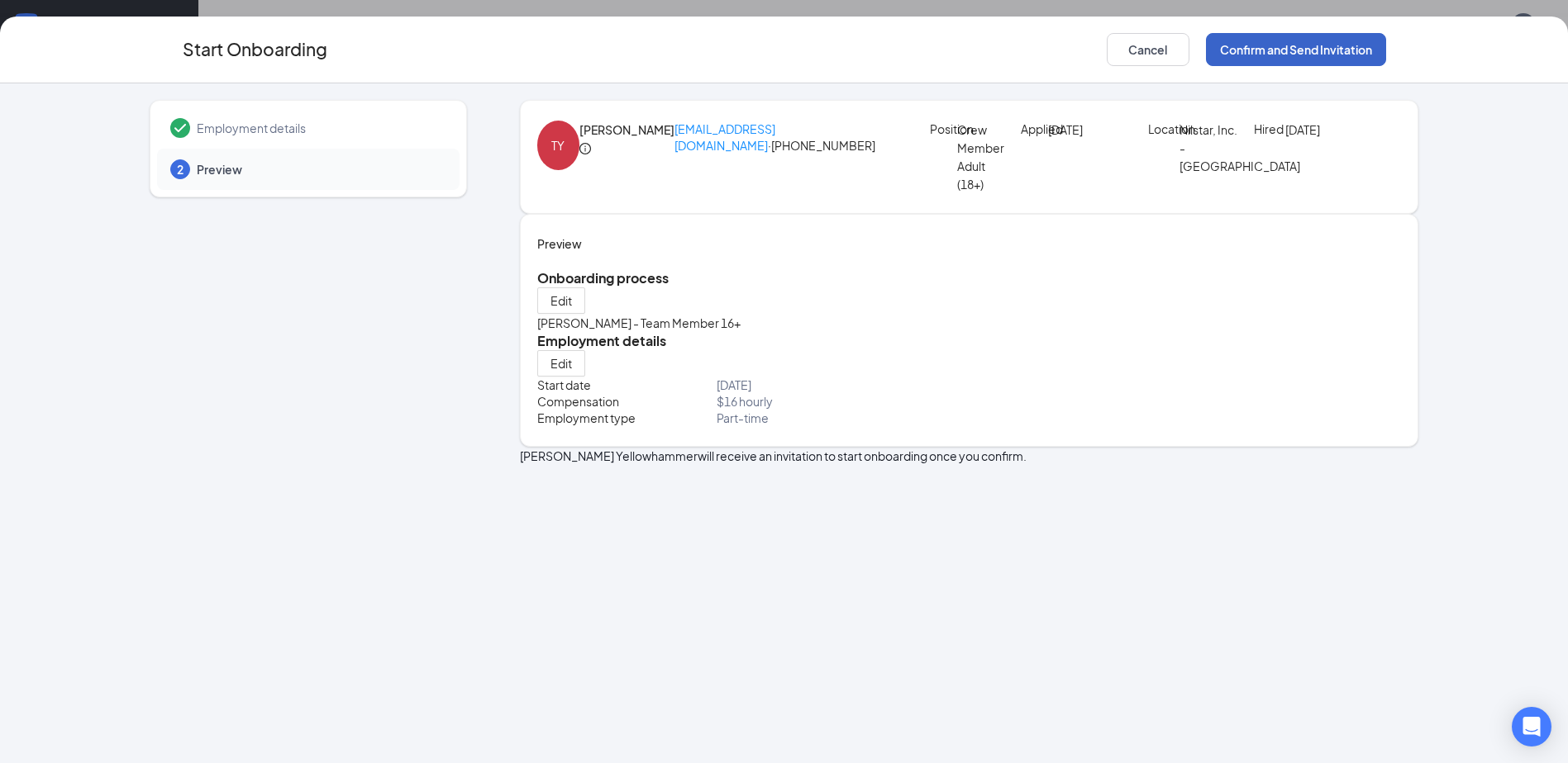
click at [1323, 44] on button "Confirm and Send Invitation" at bounding box center [1296, 49] width 180 height 33
